Goal: Task Accomplishment & Management: Use online tool/utility

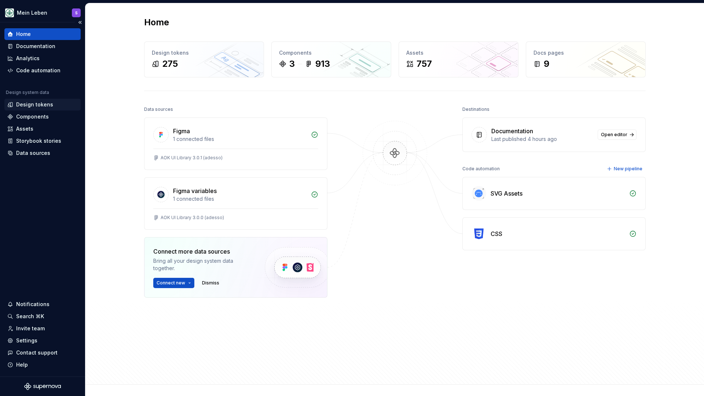
click at [24, 102] on div "Design tokens" at bounding box center [34, 104] width 37 height 7
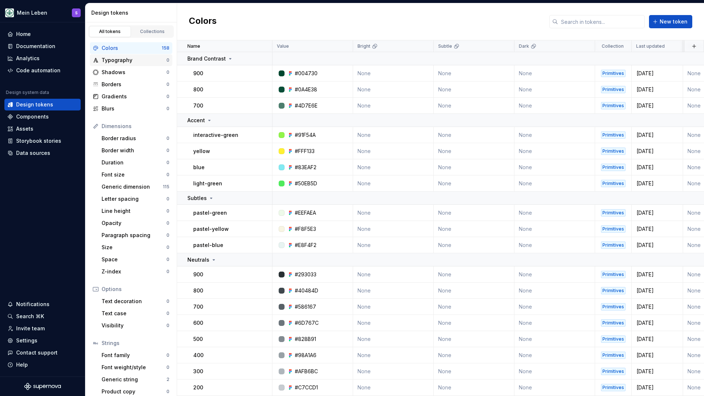
click at [132, 58] on div "Typography" at bounding box center [134, 60] width 65 height 7
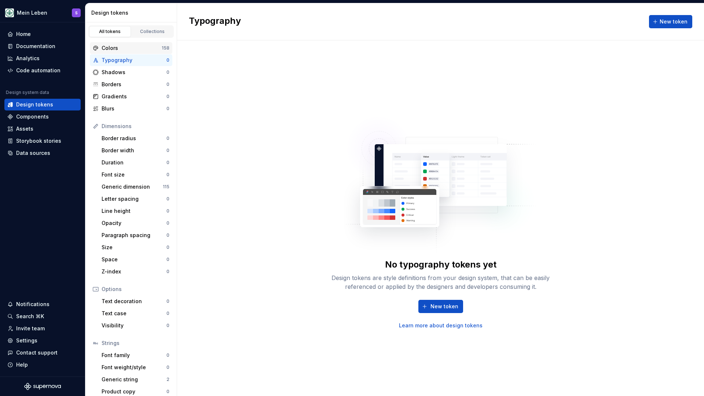
click at [127, 50] on div "Colors" at bounding box center [132, 47] width 60 height 7
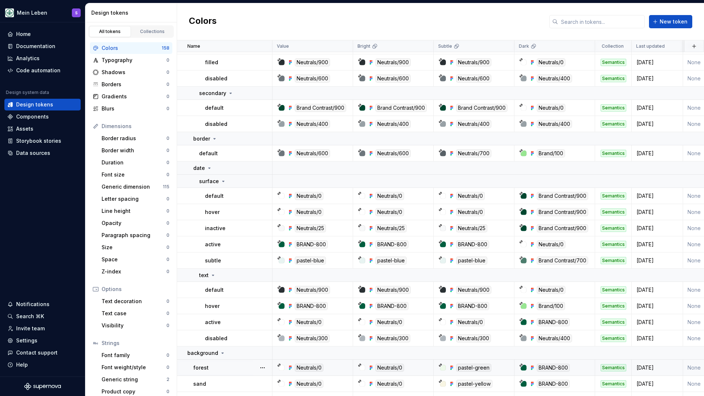
scroll to position [2066, 0]
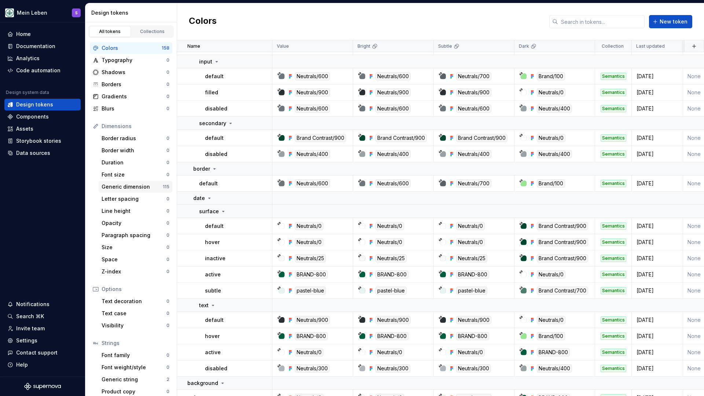
click at [121, 185] on div "Generic dimension" at bounding box center [132, 186] width 61 height 7
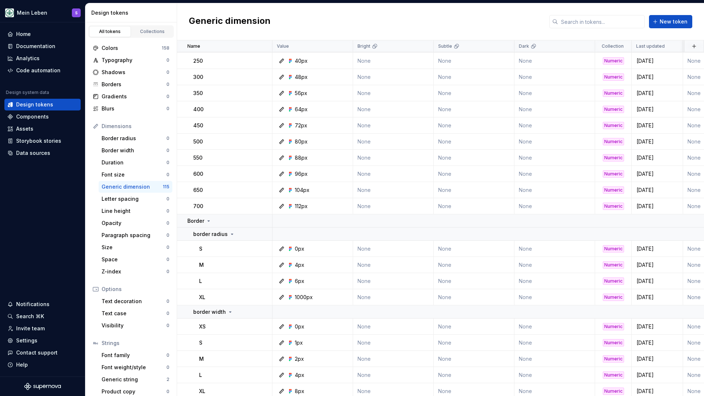
scroll to position [1873, 0]
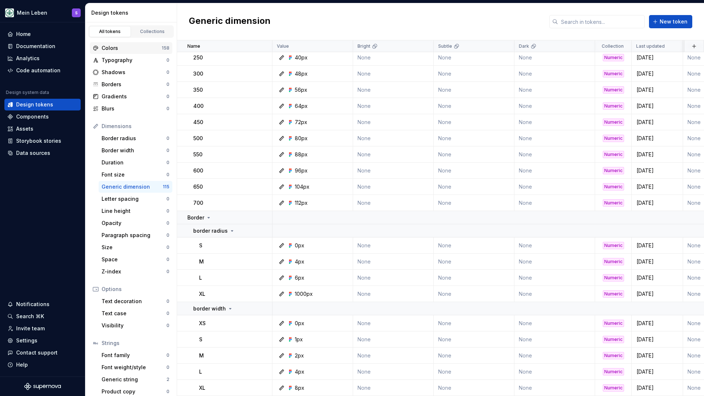
click at [123, 47] on div "Colors" at bounding box center [132, 47] width 60 height 7
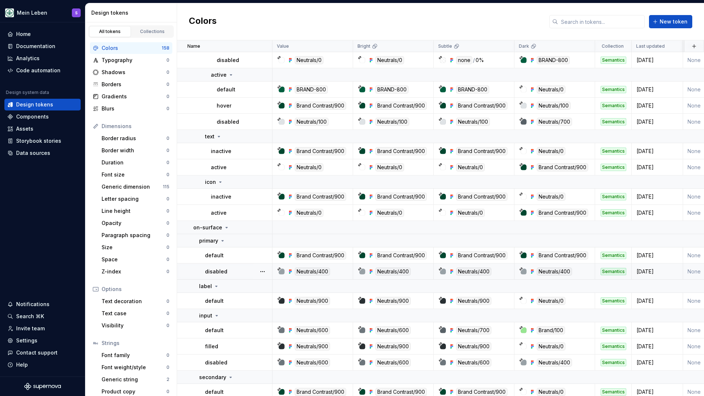
scroll to position [1820, 0]
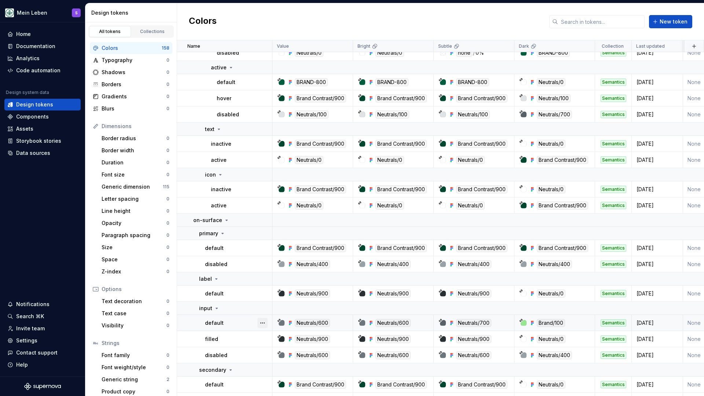
click at [265, 322] on button "button" at bounding box center [263, 323] width 10 height 10
click at [281, 339] on div "Open detail" at bounding box center [295, 337] width 48 height 7
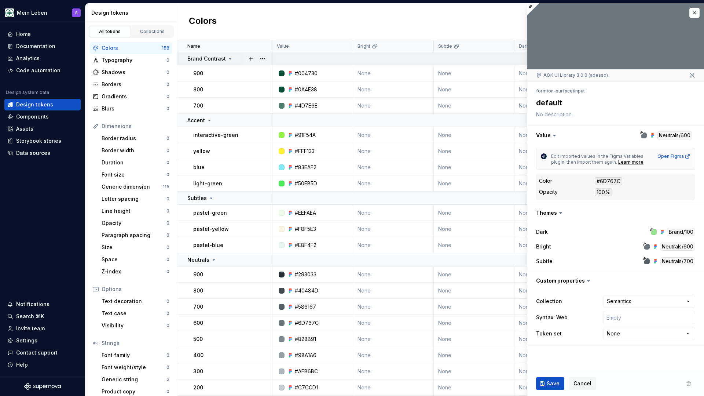
click at [230, 56] on icon at bounding box center [230, 59] width 6 height 6
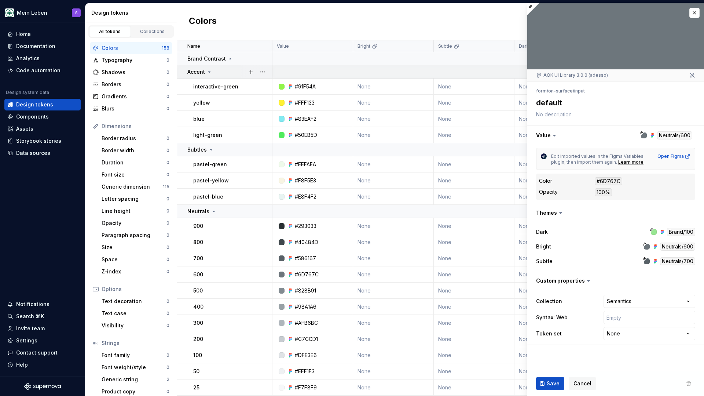
click at [209, 72] on icon at bounding box center [210, 72] width 2 height 1
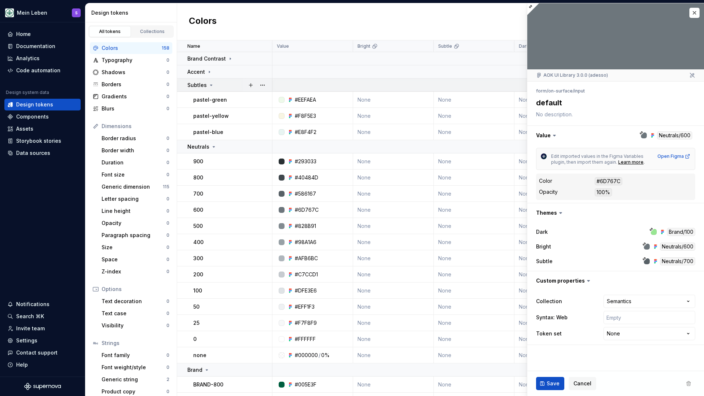
click at [210, 84] on icon at bounding box center [211, 85] width 6 height 6
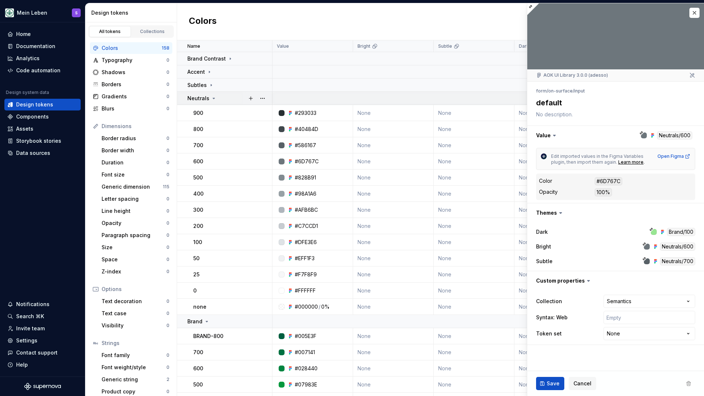
click at [212, 99] on icon at bounding box center [214, 98] width 6 height 6
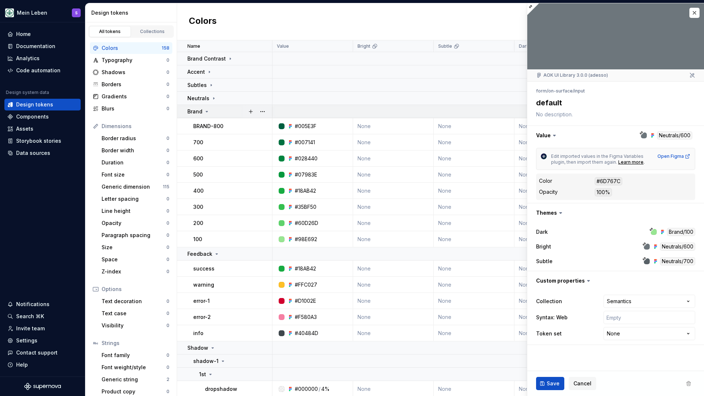
click at [205, 112] on icon at bounding box center [207, 112] width 6 height 6
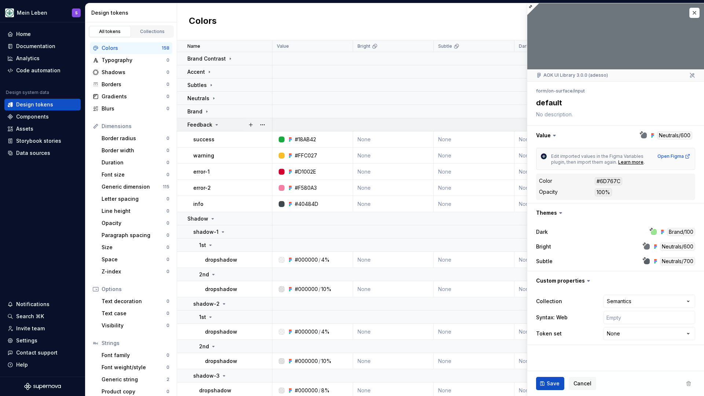
click at [217, 125] on icon at bounding box center [217, 125] width 6 height 6
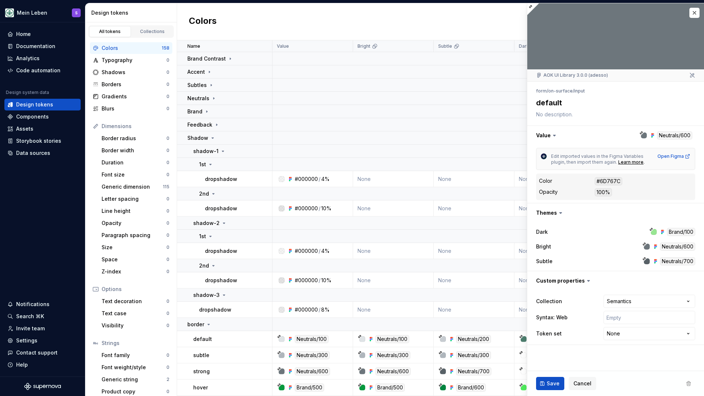
click at [211, 137] on icon at bounding box center [213, 138] width 6 height 6
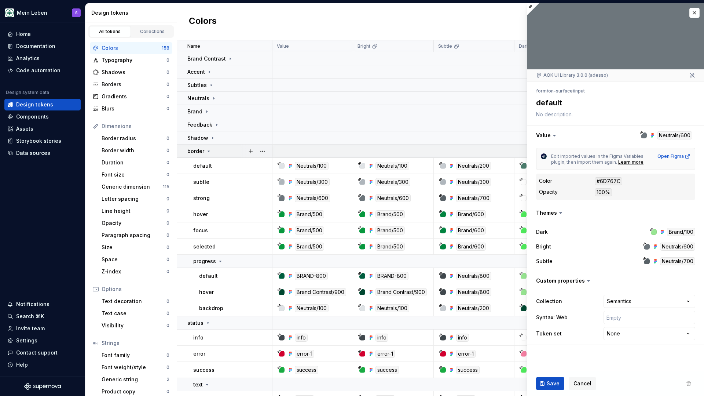
click at [208, 151] on icon at bounding box center [209, 151] width 2 height 1
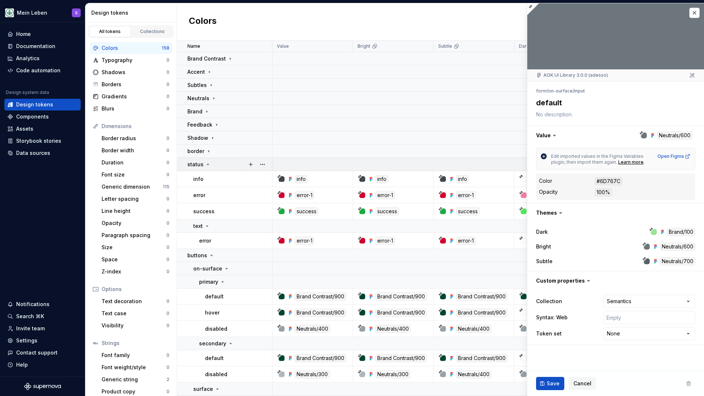
click at [207, 164] on icon at bounding box center [208, 164] width 2 height 1
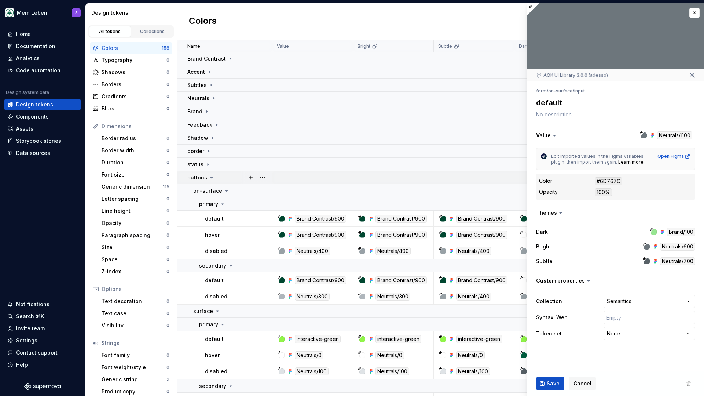
click at [210, 178] on icon at bounding box center [212, 178] width 6 height 6
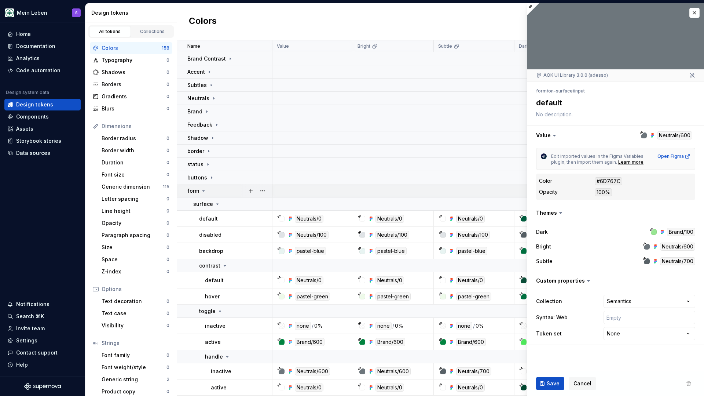
click at [203, 191] on icon at bounding box center [204, 190] width 2 height 1
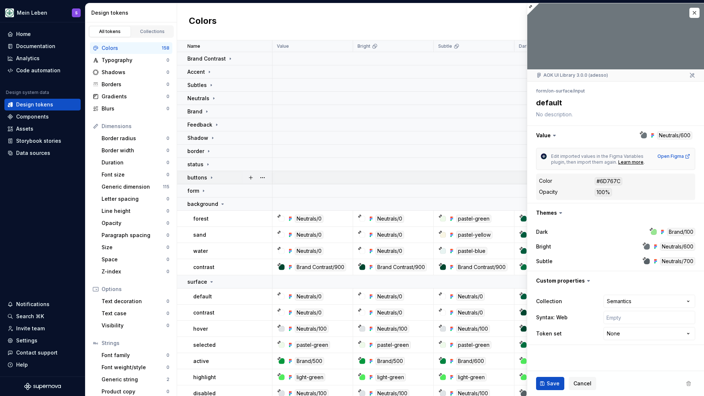
click at [211, 176] on icon at bounding box center [212, 178] width 6 height 6
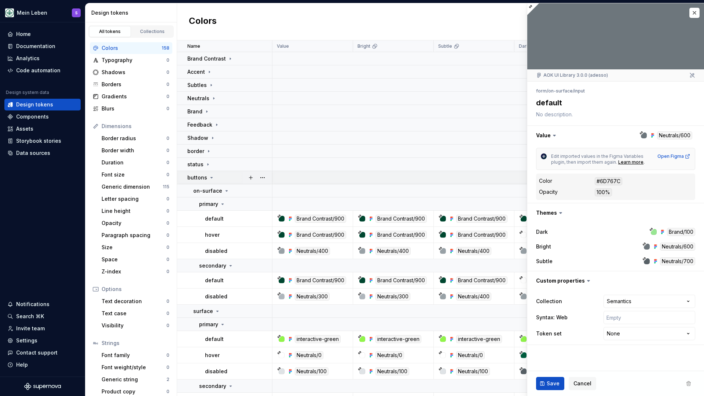
click at [211, 176] on icon at bounding box center [212, 178] width 6 height 6
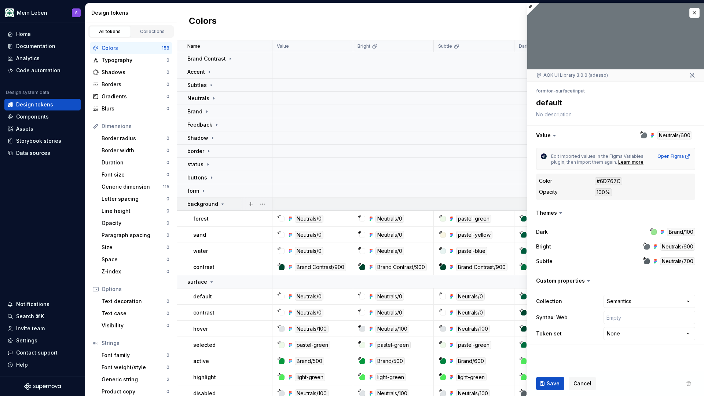
click at [222, 204] on icon at bounding box center [223, 204] width 2 height 1
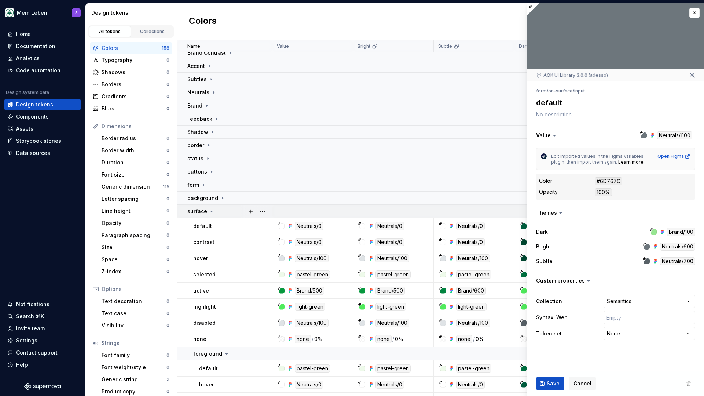
scroll to position [6, 0]
click at [212, 211] on icon at bounding box center [212, 211] width 6 height 6
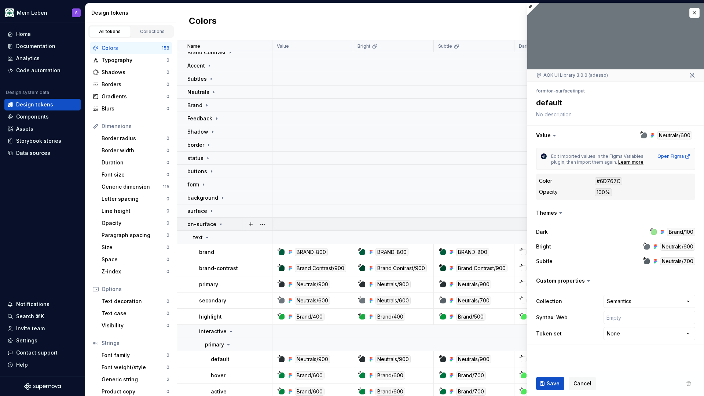
click at [220, 224] on icon at bounding box center [221, 224] width 2 height 1
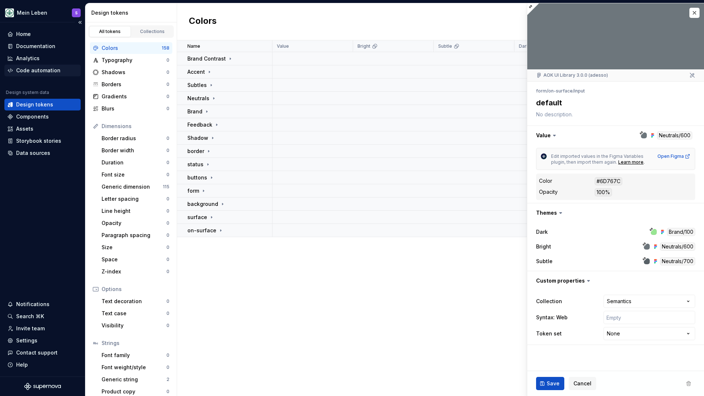
click at [45, 72] on div "Code automation" at bounding box center [38, 70] width 44 height 7
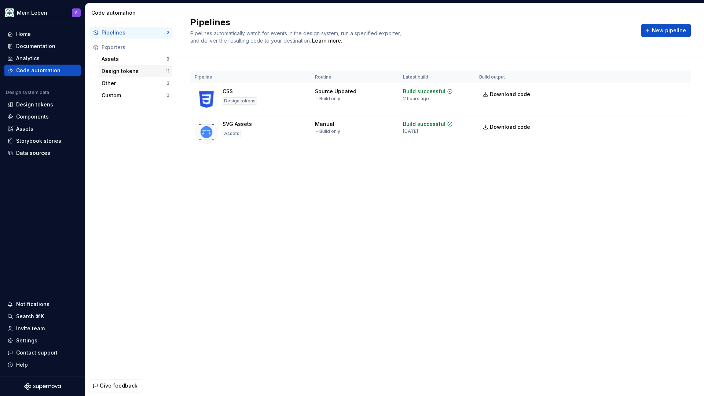
click at [132, 70] on div "Design tokens" at bounding box center [134, 71] width 64 height 7
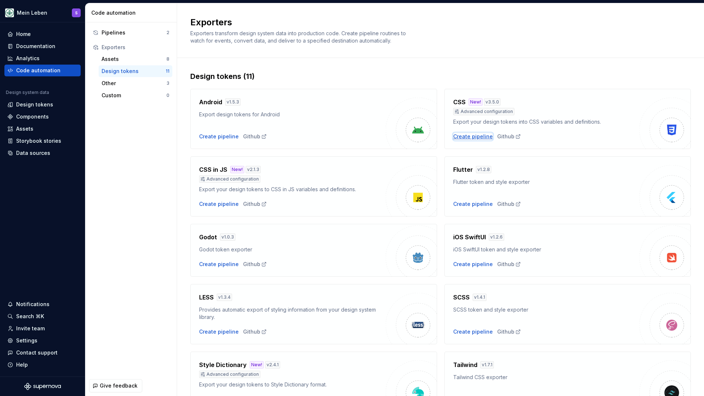
click at [470, 134] on div "Create pipeline" at bounding box center [473, 136] width 40 height 7
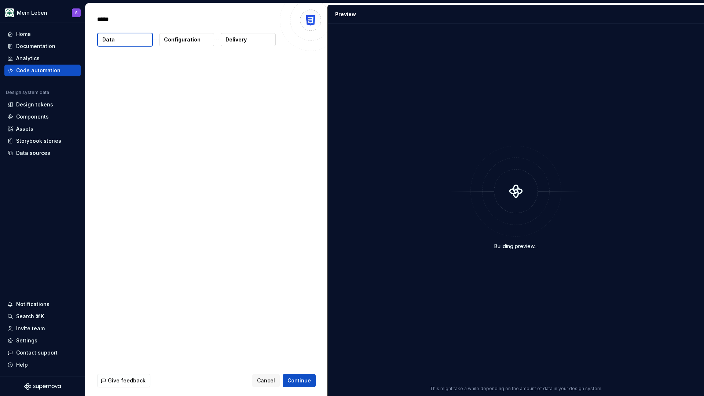
type textarea "*"
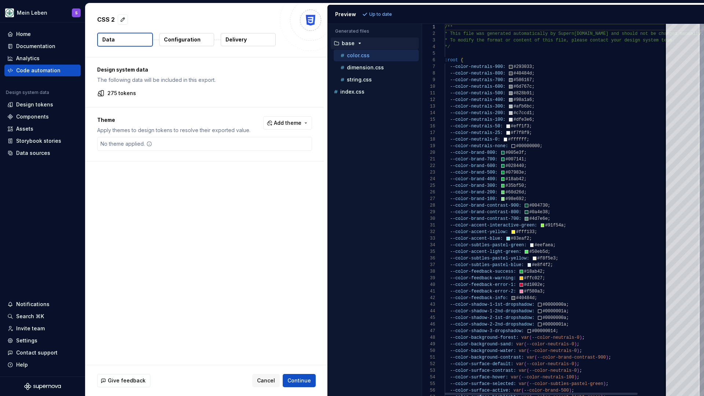
type textarea "**********"
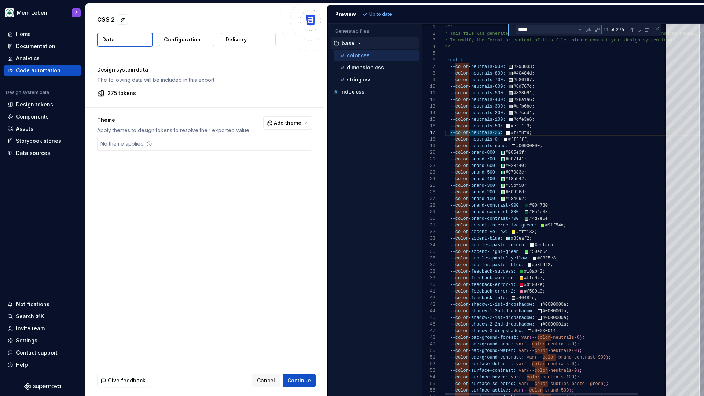
type textarea "*"
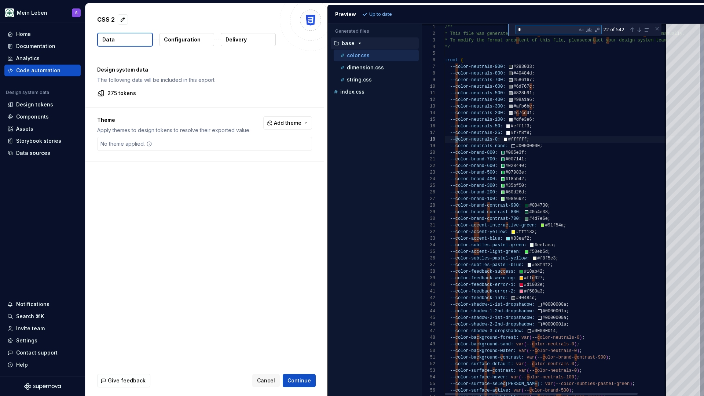
type textarea "**********"
type textarea "**"
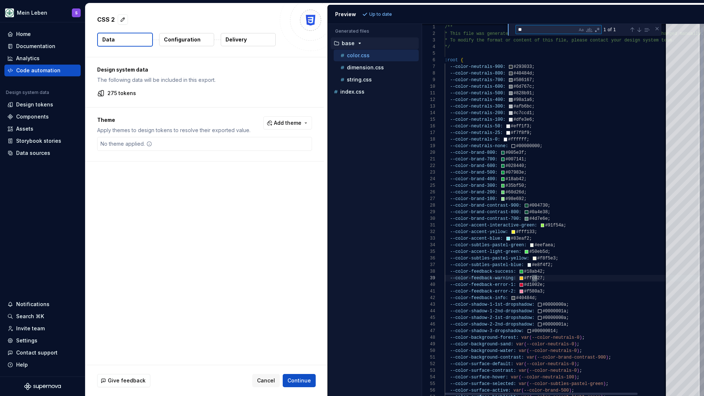
type textarea "**********"
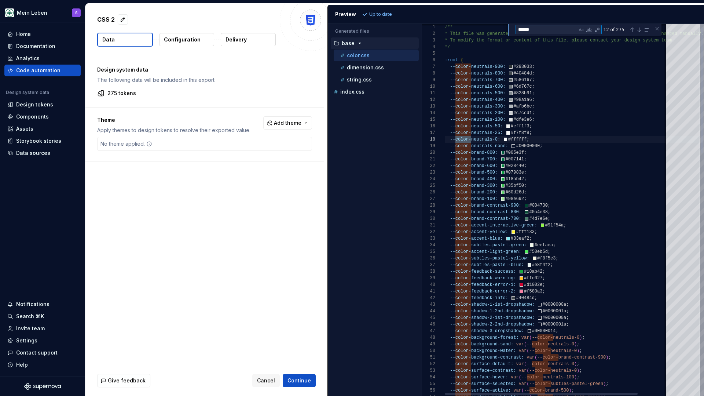
scroll to position [66, 26]
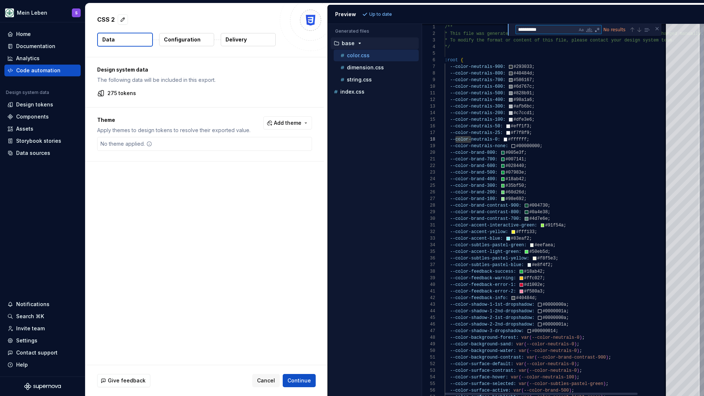
type textarea "**********"
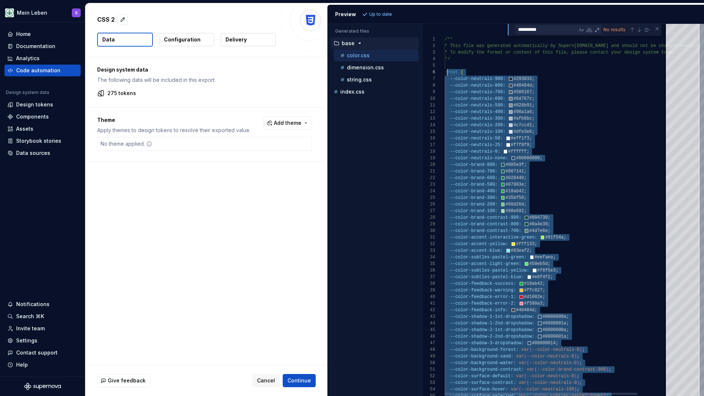
scroll to position [33, 0]
drag, startPoint x: 610, startPoint y: 366, endPoint x: 435, endPoint y: 74, distance: 340.8
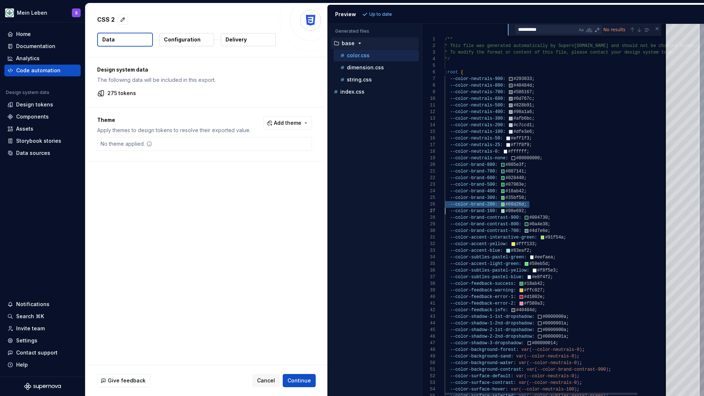
type textarea "**********"
